Goal: Task Accomplishment & Management: Use online tool/utility

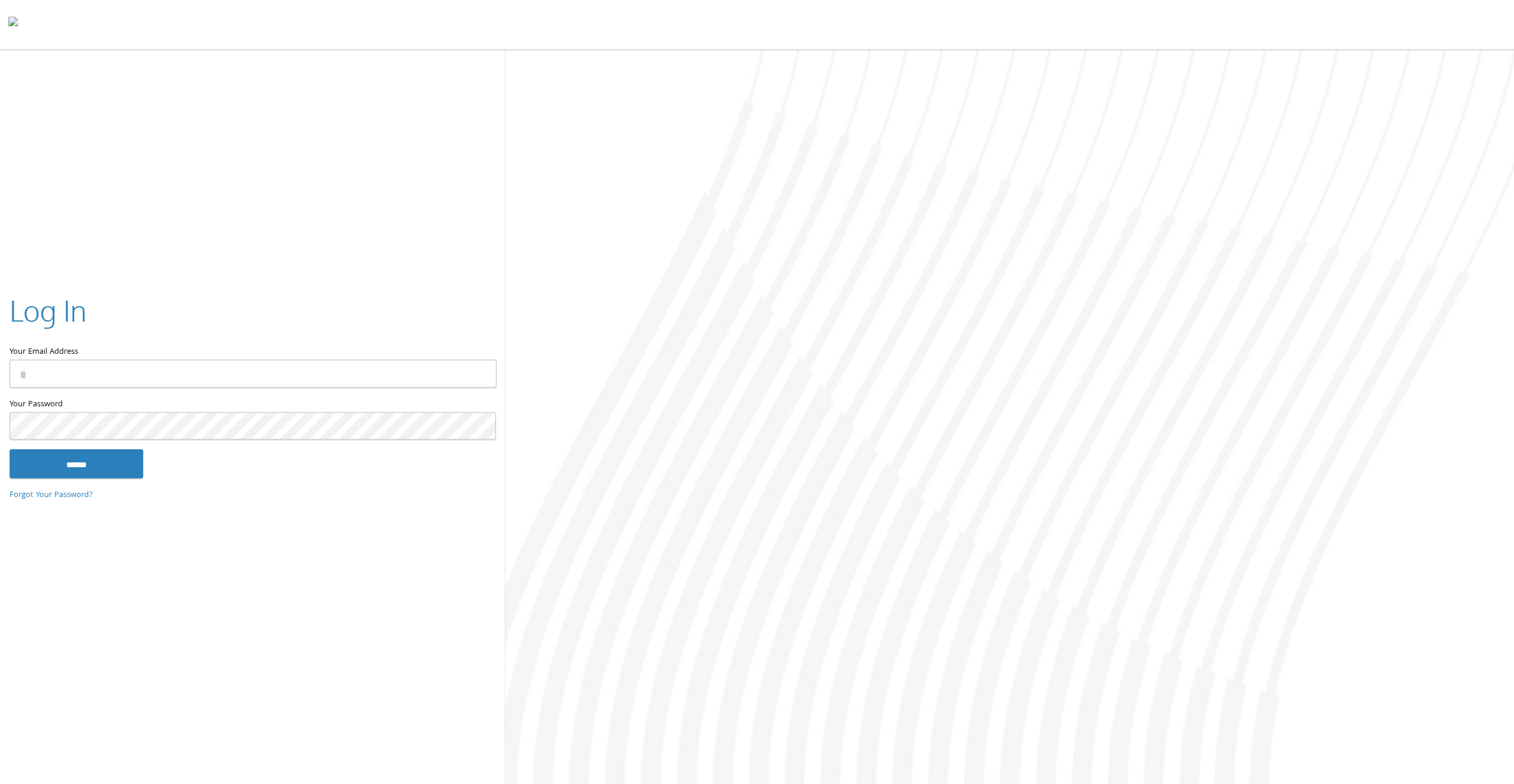
click at [157, 377] on input "Your Email Address" at bounding box center [252, 373] width 487 height 28
type input "**********"
click at [10, 449] on input "******" at bounding box center [76, 463] width 134 height 29
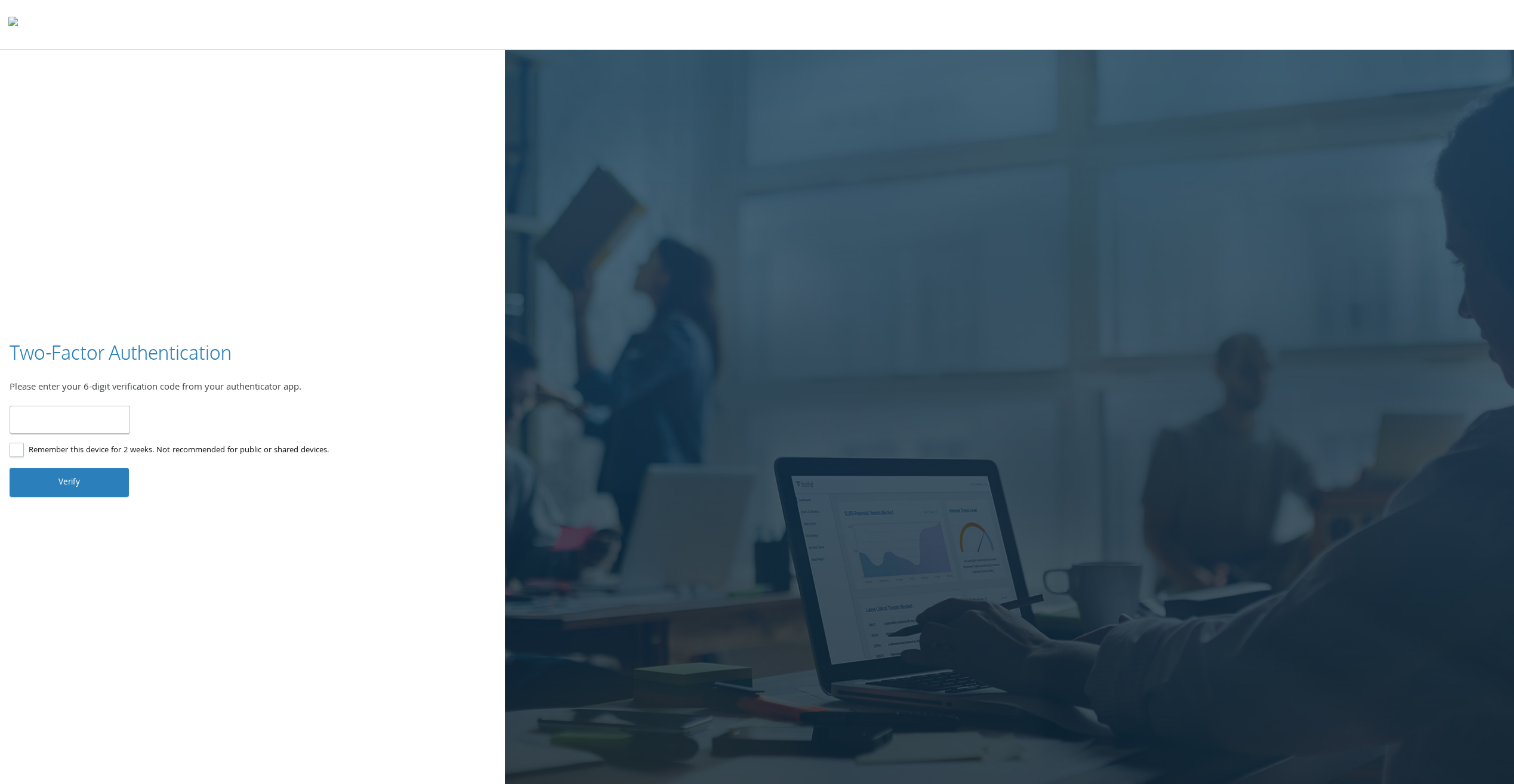
type input "******"
